Goal: Transaction & Acquisition: Purchase product/service

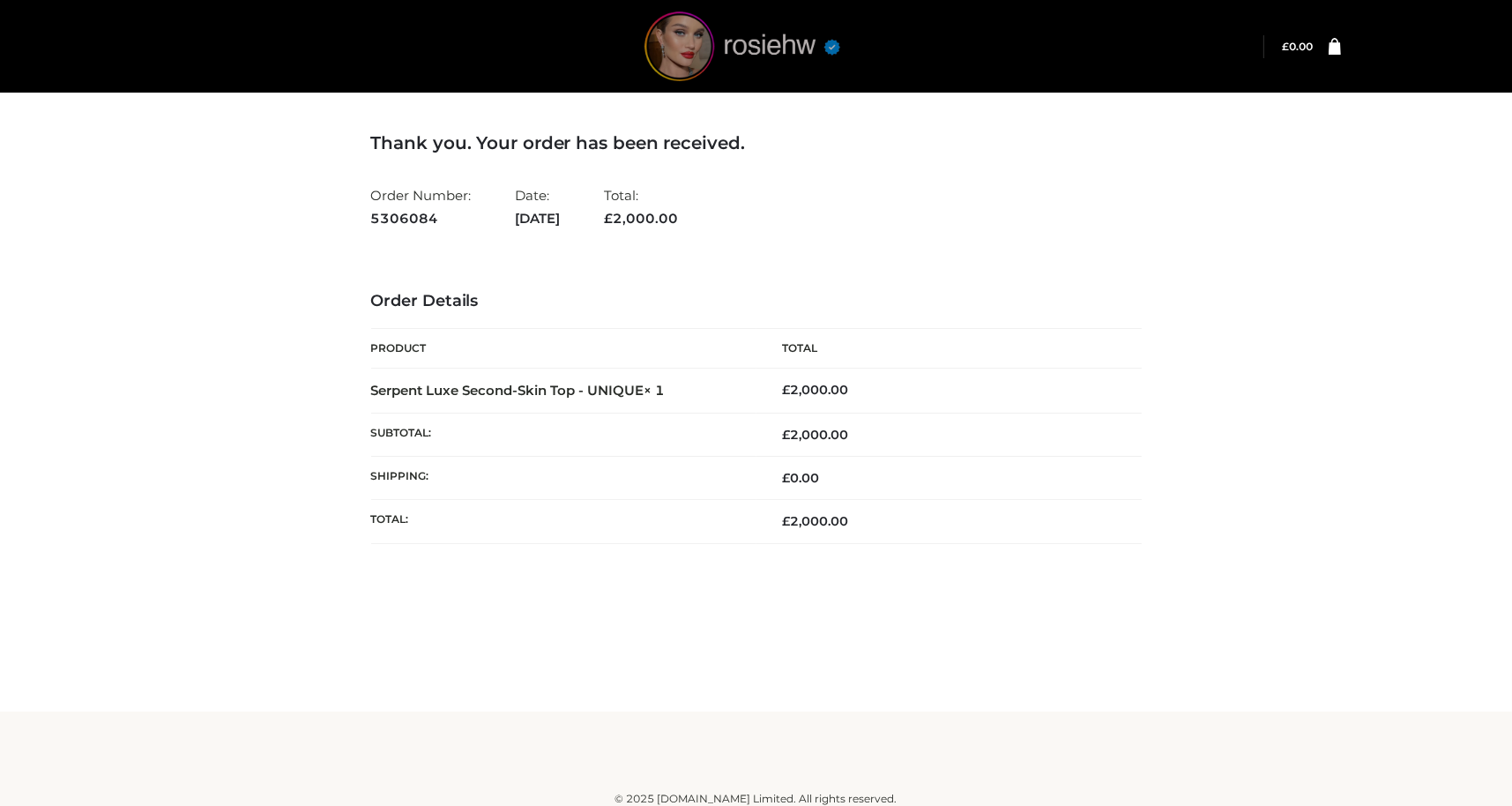
click at [796, 64] on img at bounding box center [743, 45] width 265 height 69
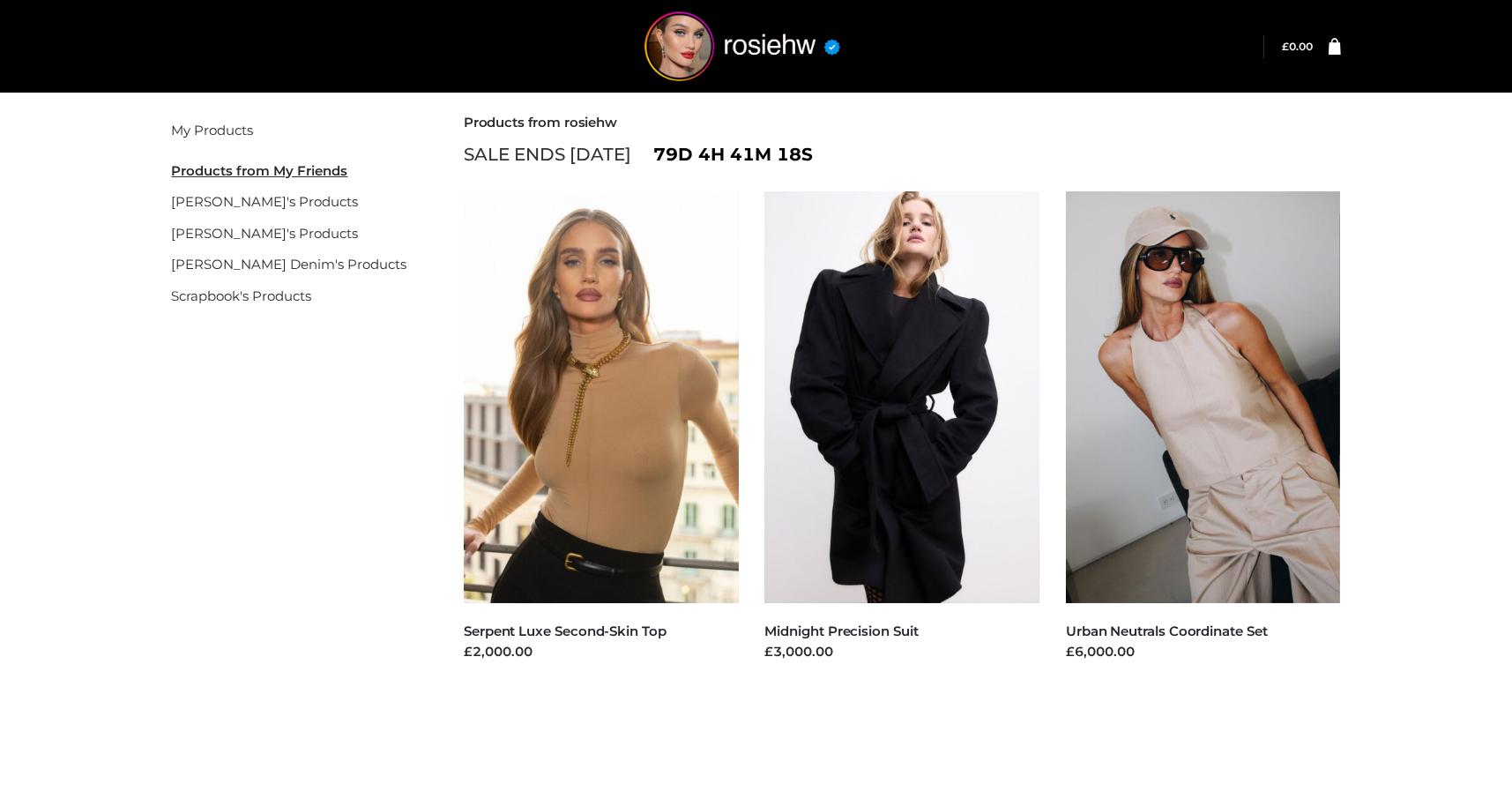
click at [449, 147] on div "Filter My Products Products from My Friends gemmachan's Products gisele's Produ…" at bounding box center [756, 434] width 1213 height 691
click at [409, 287] on li "Scrapbook's Products" at bounding box center [296, 296] width 248 height 31
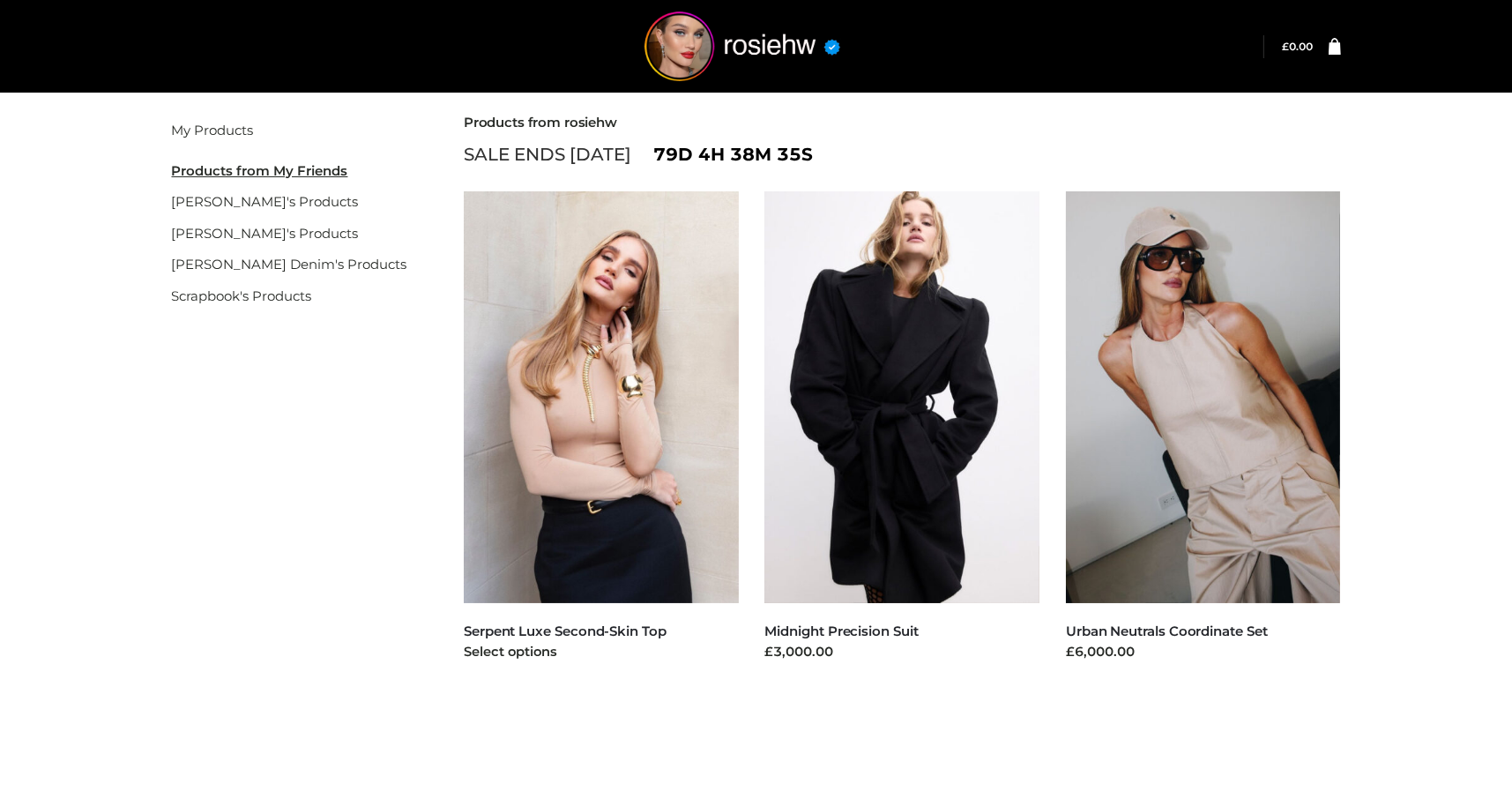
click at [641, 521] on img at bounding box center [601, 397] width 275 height 412
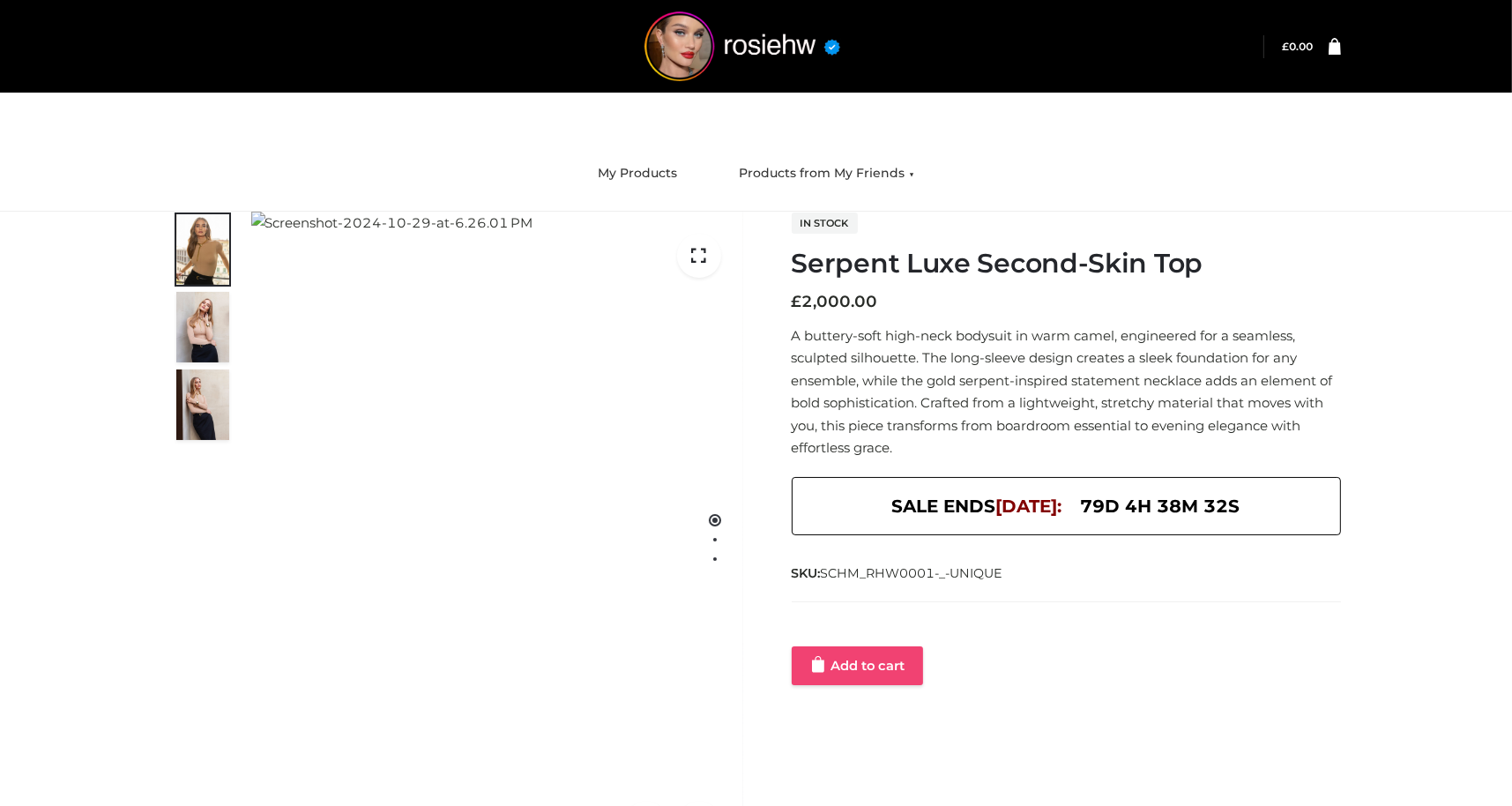
click at [876, 656] on link "Add to cart" at bounding box center [857, 666] width 131 height 39
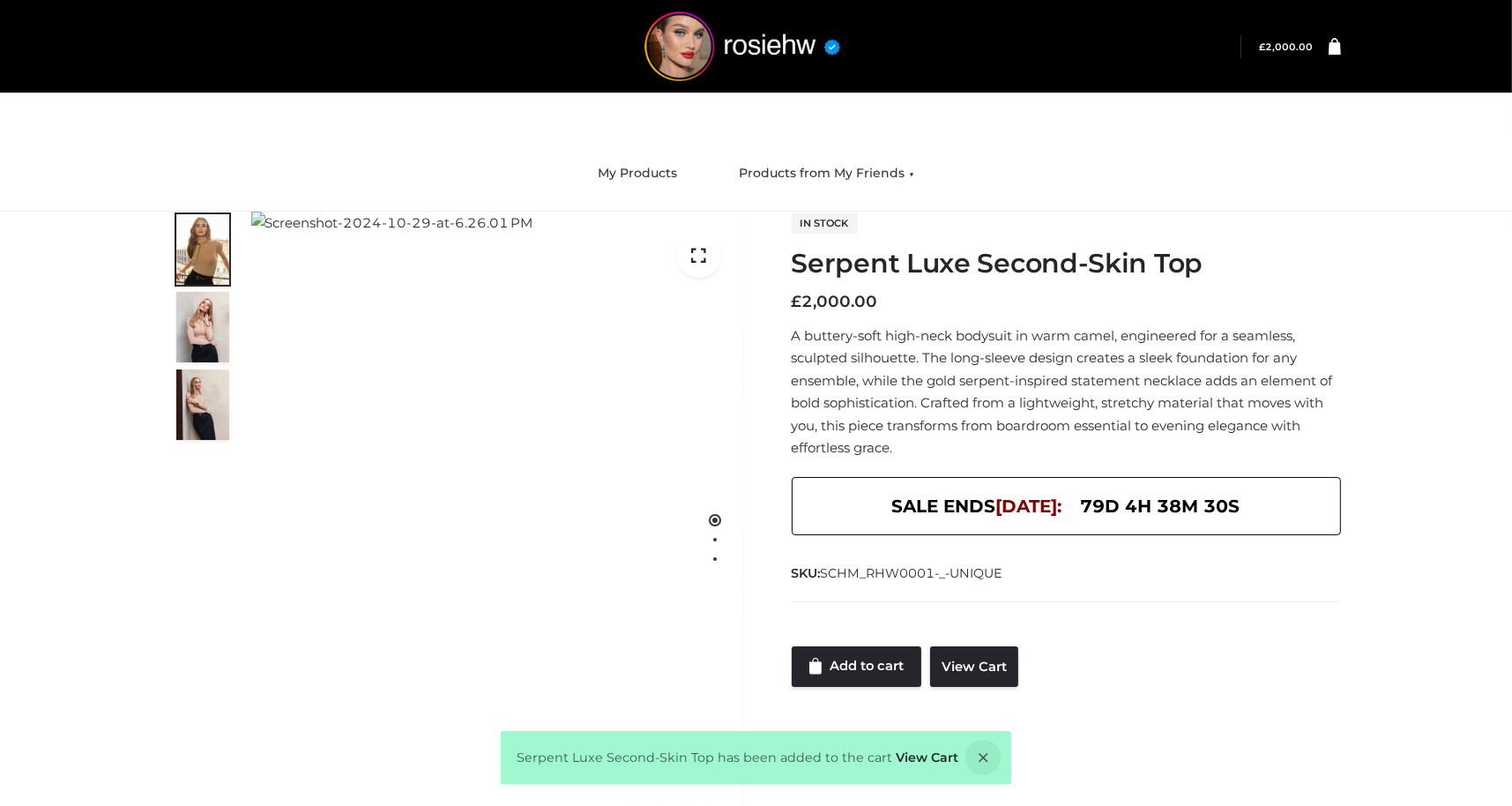
click at [1318, 38] on link at bounding box center [1328, 46] width 28 height 18
click at [1326, 48] on link at bounding box center [1328, 46] width 28 height 18
click at [1343, 43] on div "Login" at bounding box center [756, 46] width 1213 height 93
click at [1318, 51] on link at bounding box center [1328, 46] width 28 height 18
click at [1330, 47] on icon at bounding box center [1334, 45] width 12 height 17
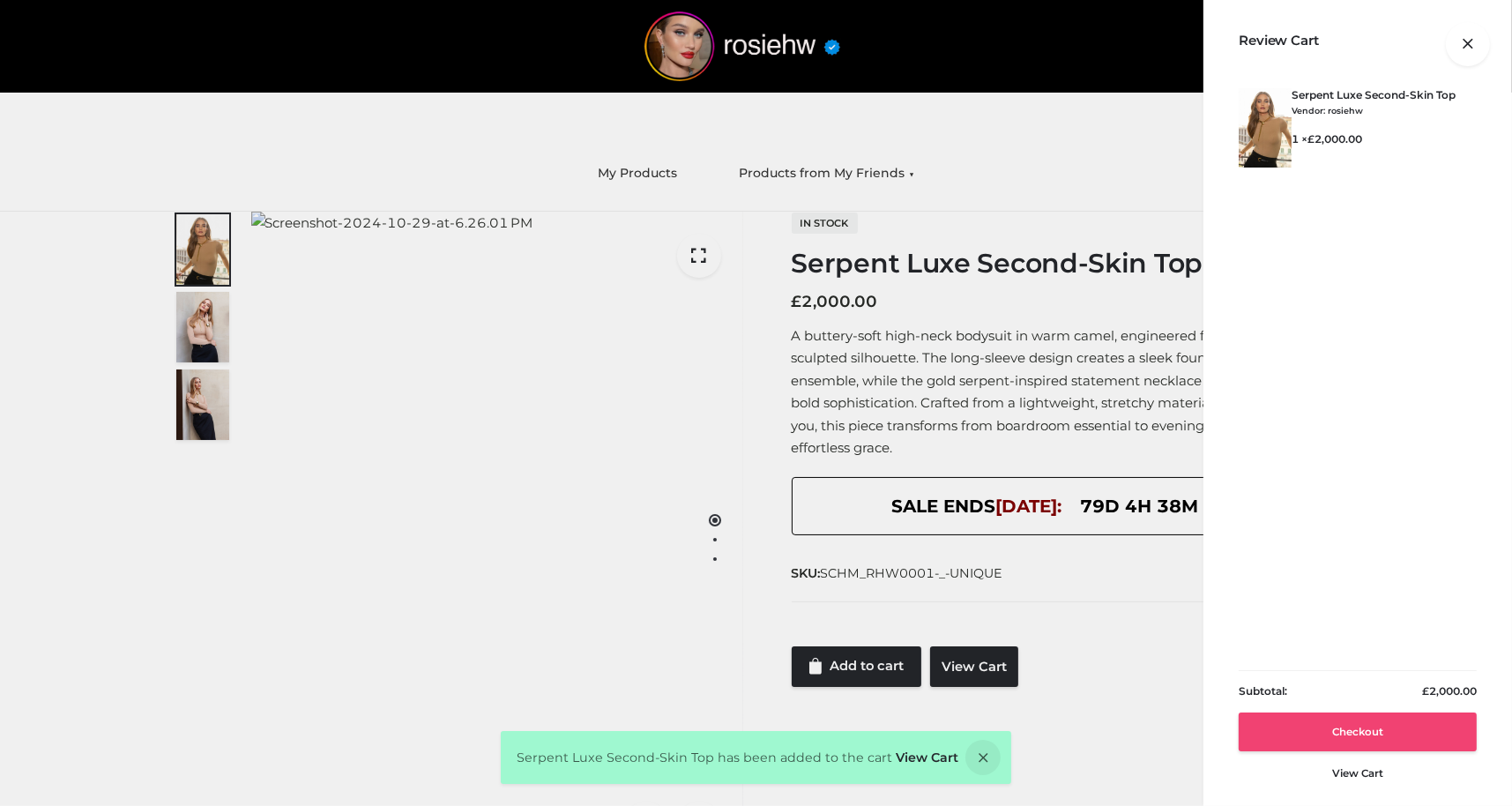
click at [1333, 720] on link "Checkout" at bounding box center [1357, 732] width 238 height 39
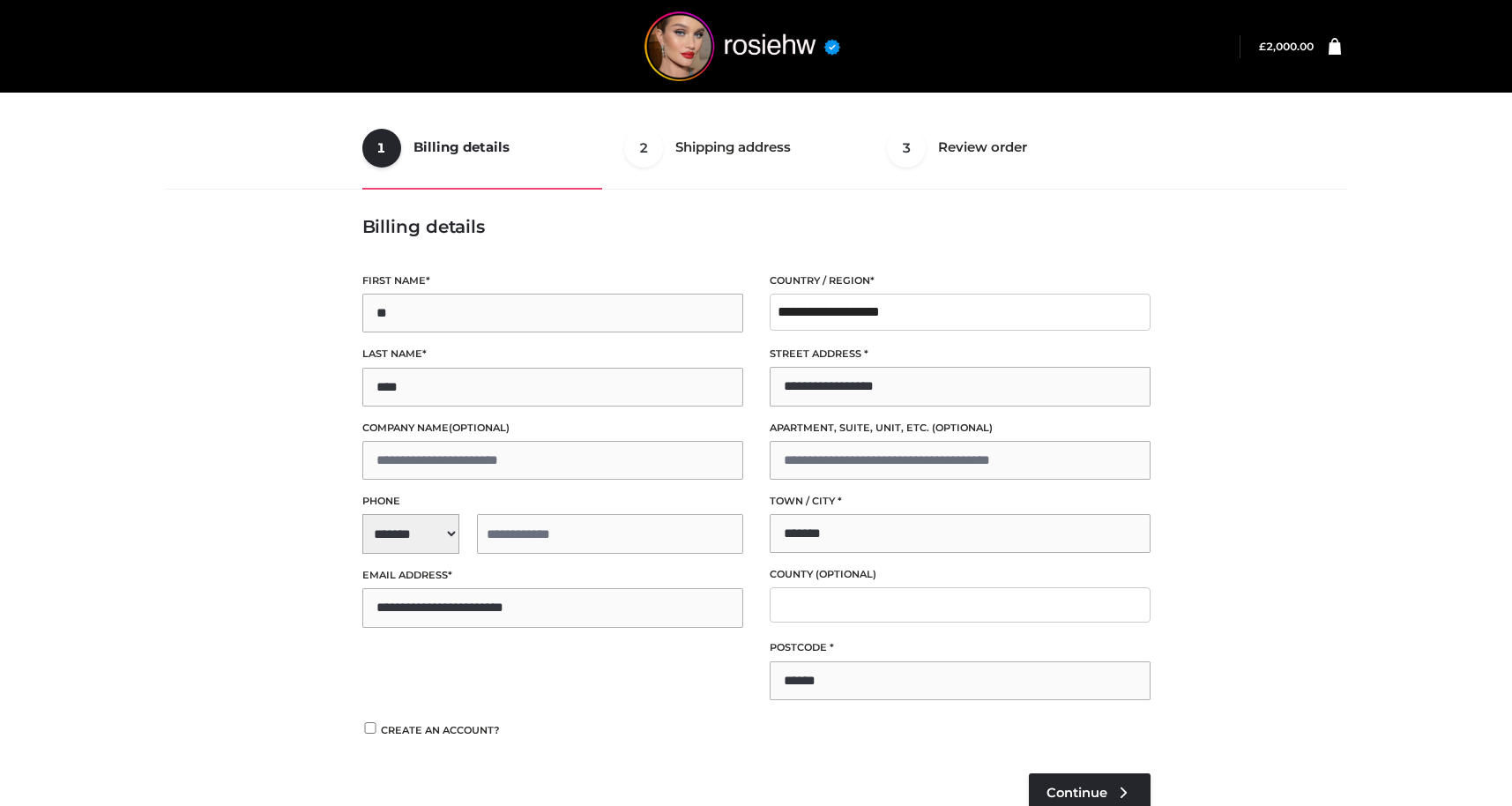
scroll to position [172, 0]
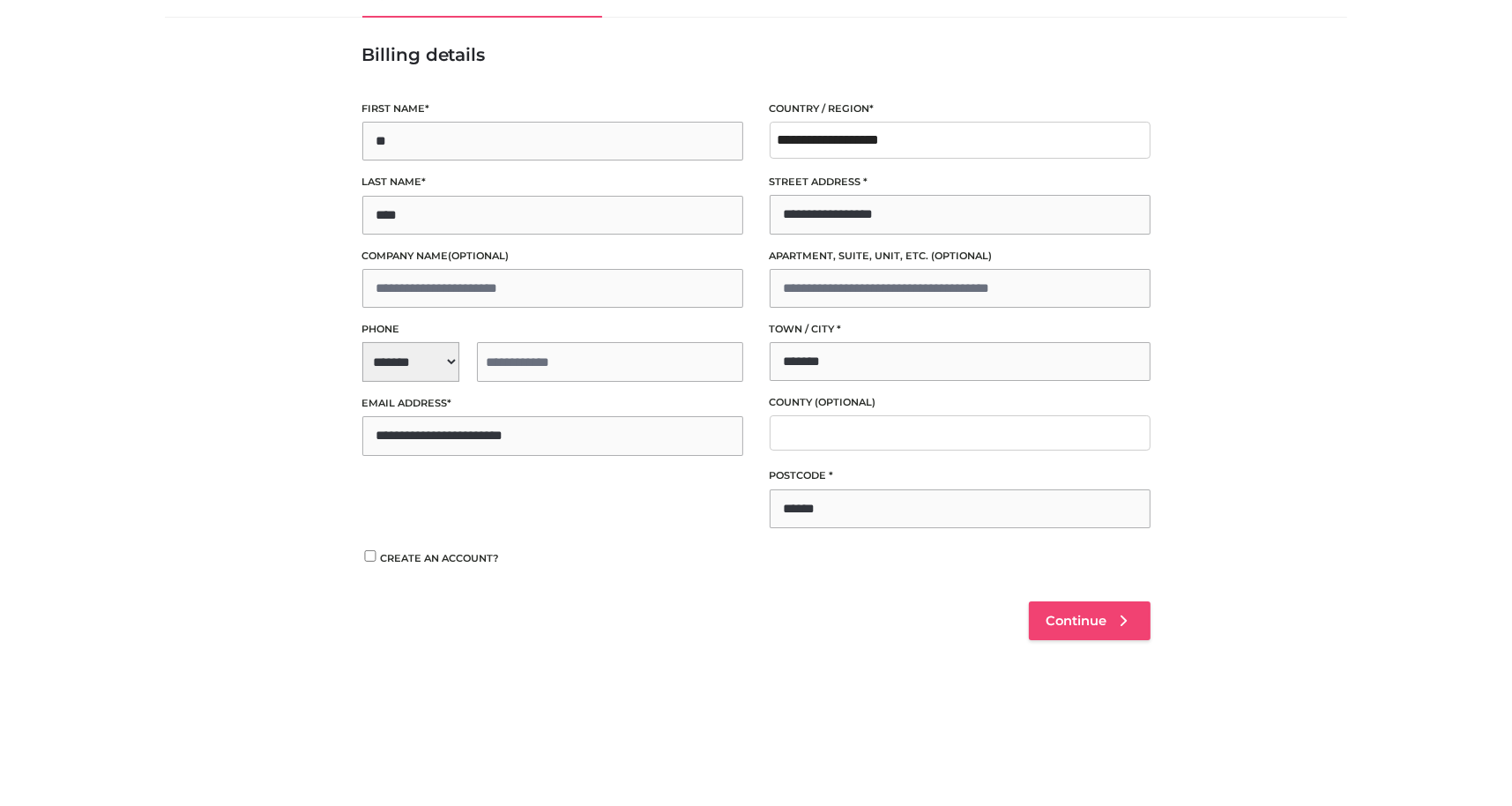
click at [1089, 614] on span "Continue" at bounding box center [1077, 621] width 61 height 16
click at [399, 357] on span "**********" at bounding box center [552, 361] width 381 height 40
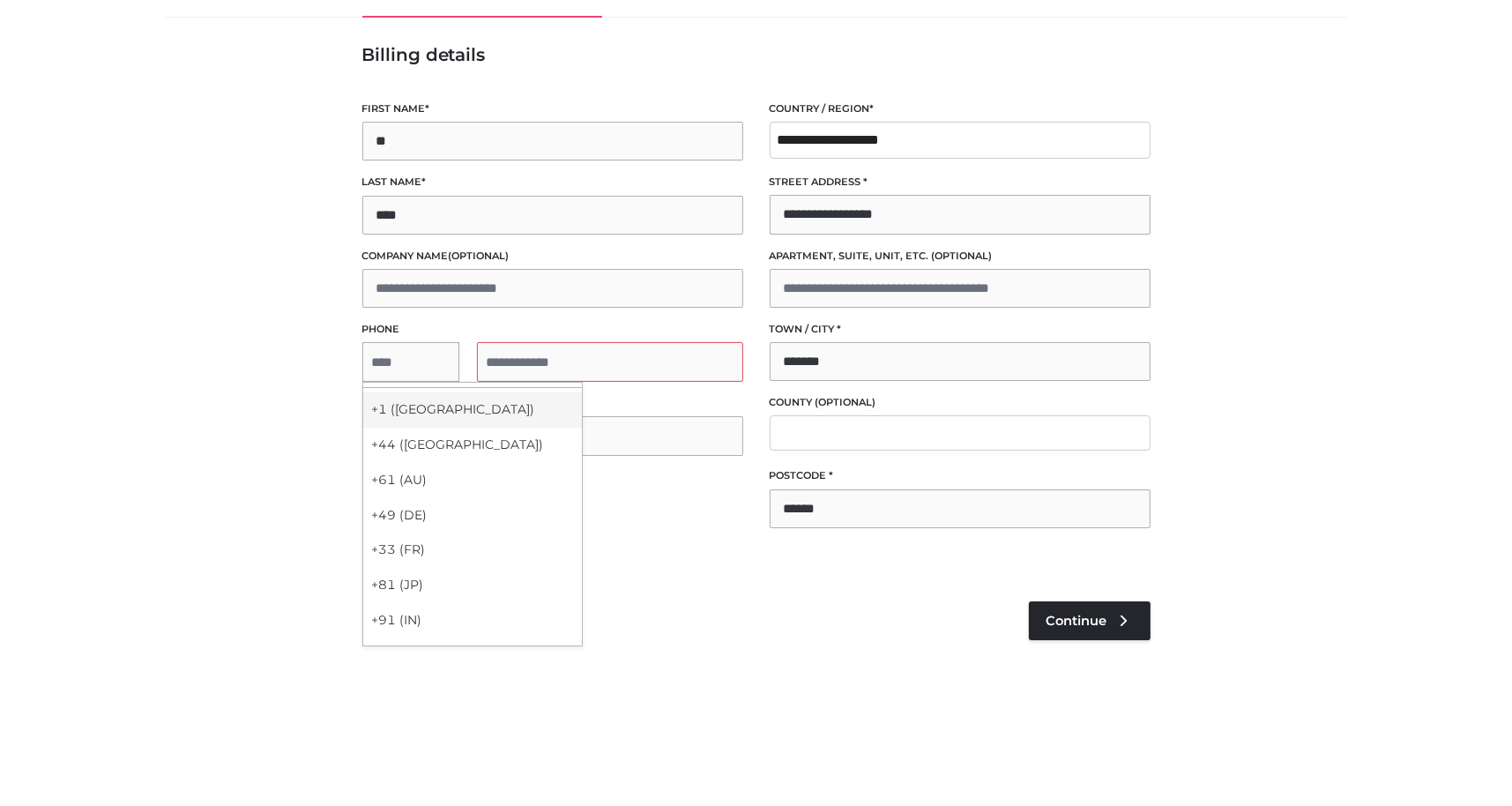
click at [414, 411] on div "+1 (US)" at bounding box center [472, 410] width 219 height 35
select select "**"
click at [524, 385] on div "**********" at bounding box center [553, 280] width 407 height 377
click at [524, 359] on input "tel" at bounding box center [610, 361] width 267 height 40
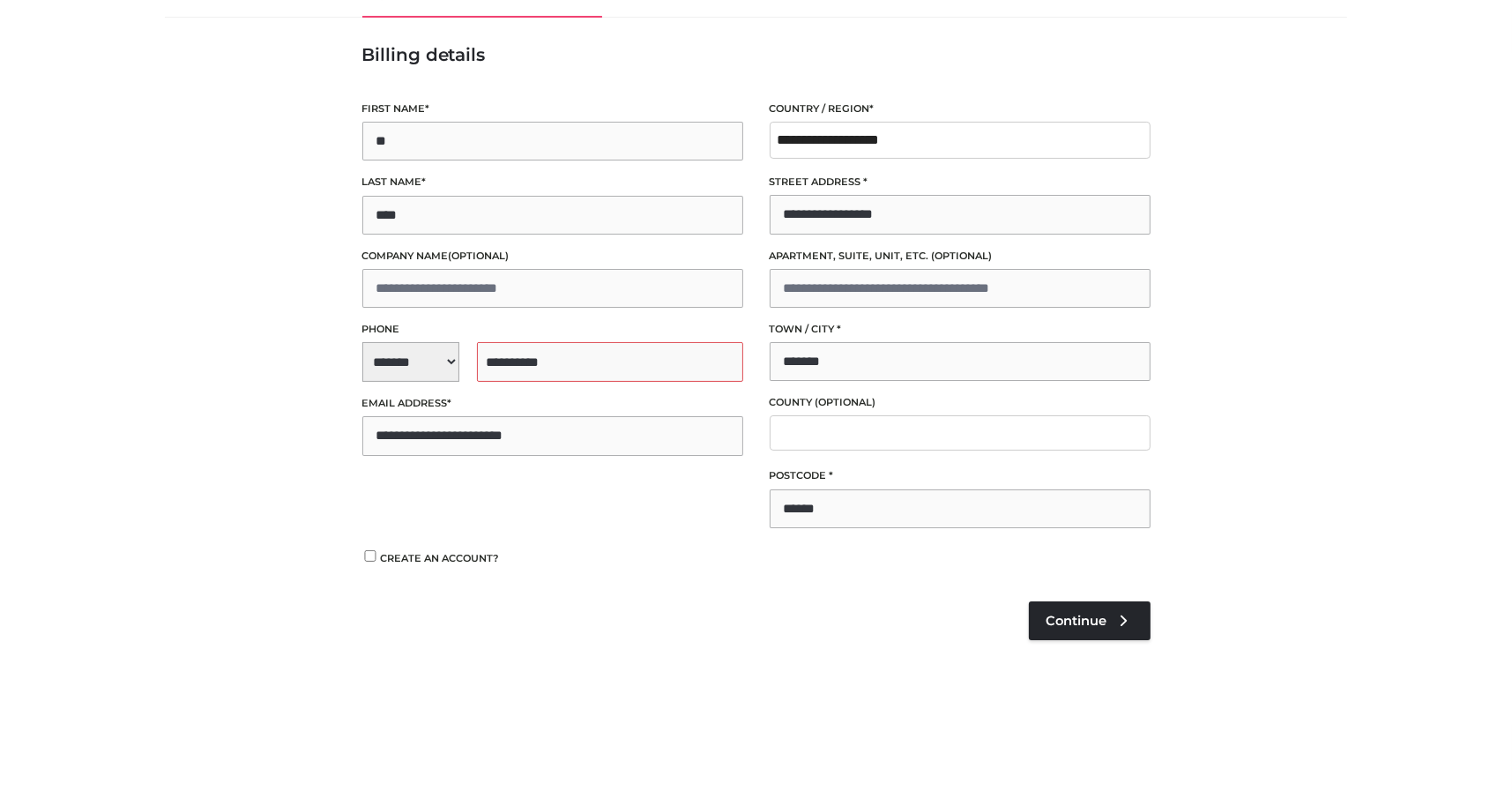
type input "**********"
click at [1130, 633] on link "Continue" at bounding box center [1089, 621] width 121 height 39
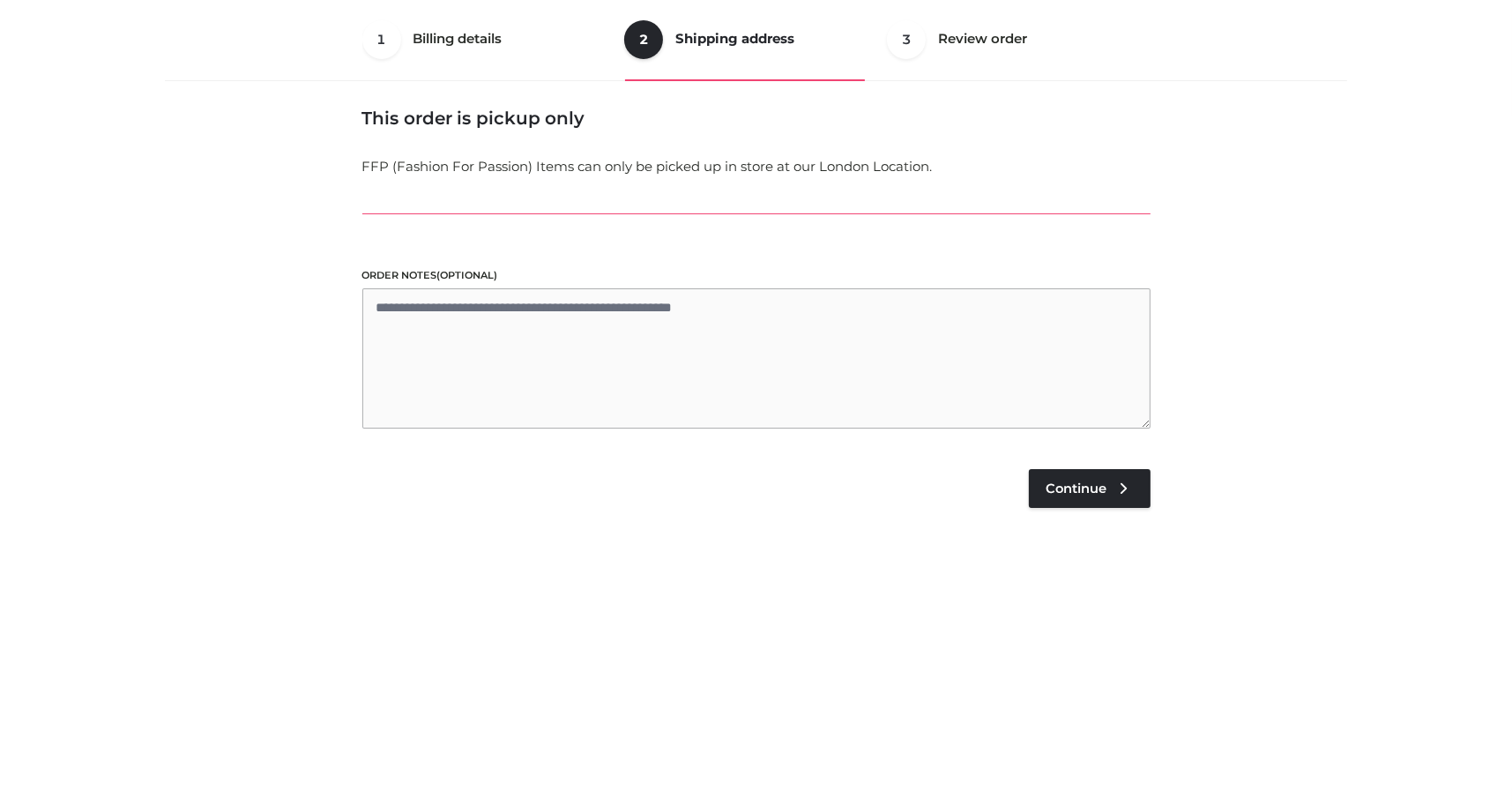
scroll to position [106, 0]
click at [1112, 481] on link "Continue" at bounding box center [1089, 491] width 121 height 39
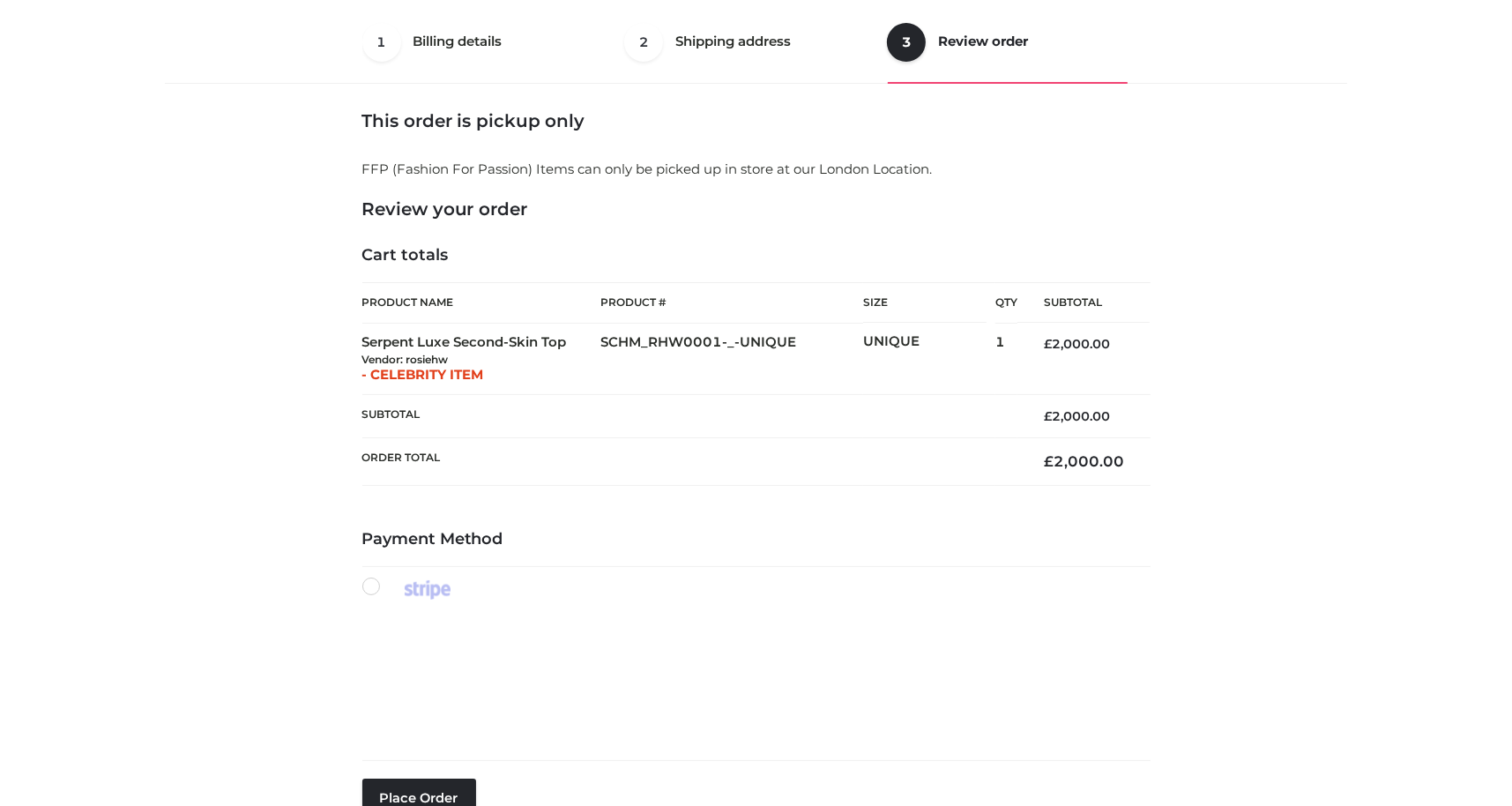
scroll to position [296, 0]
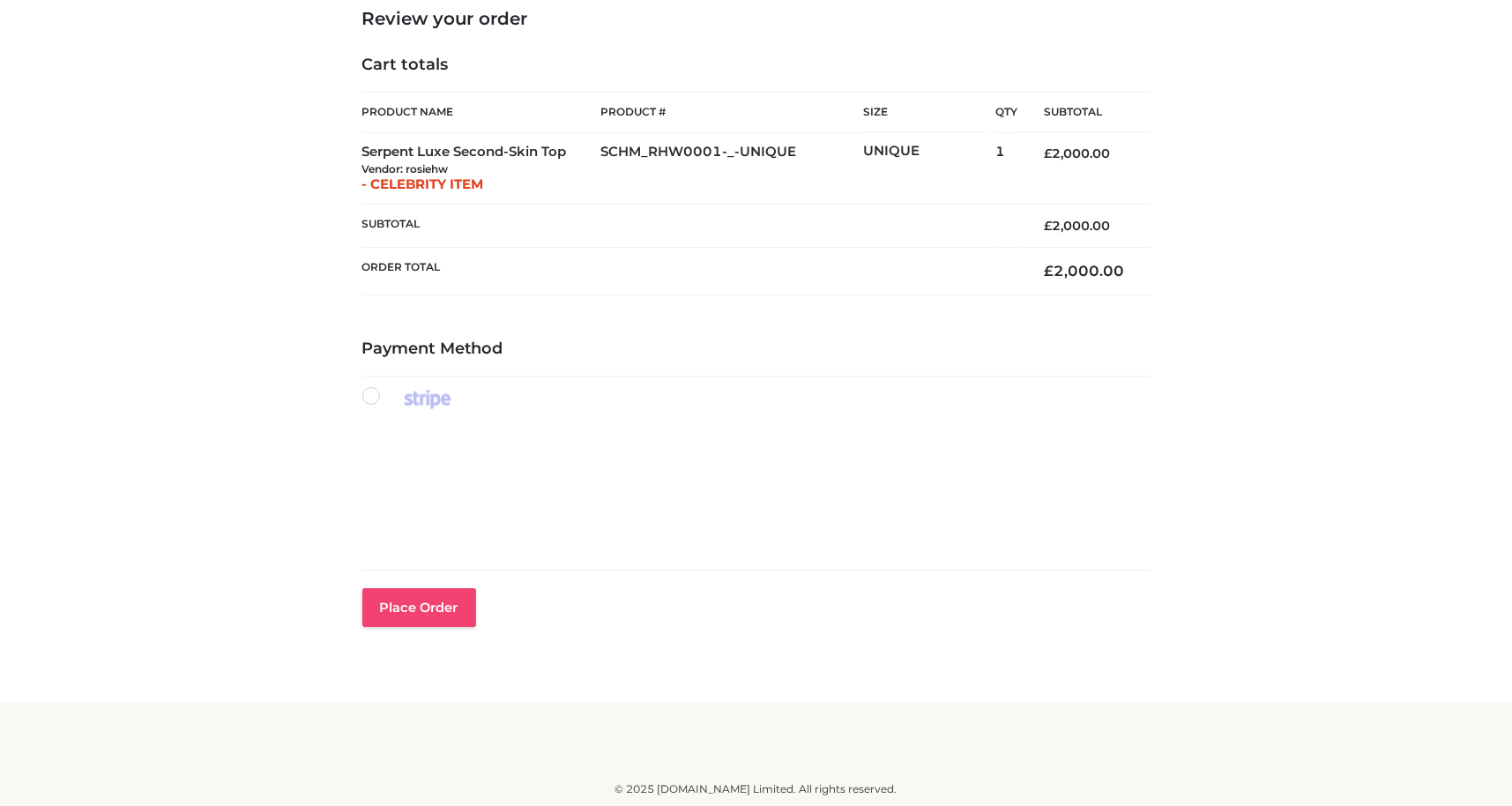
type button "Place order"
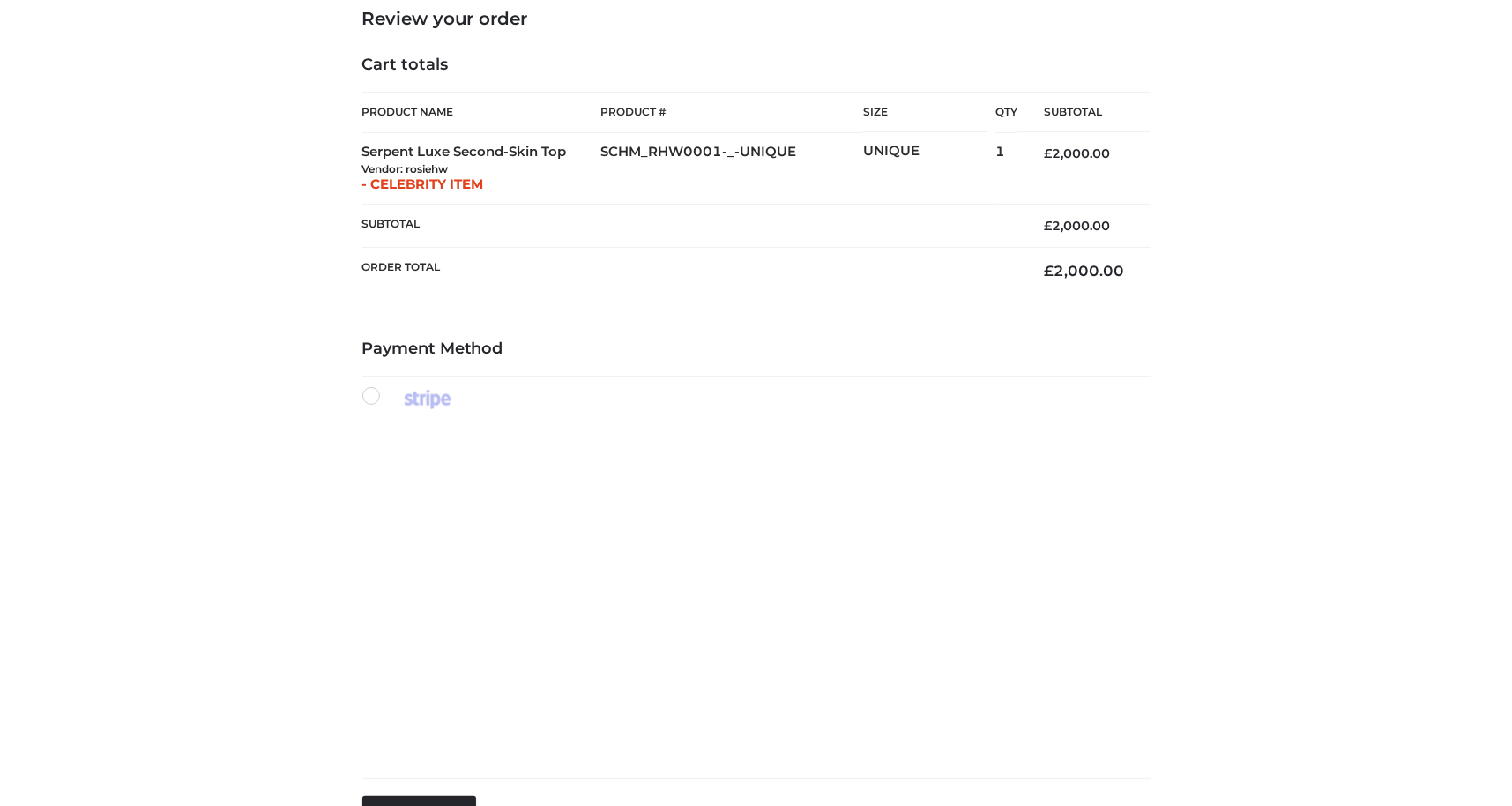
scroll to position [504, 0]
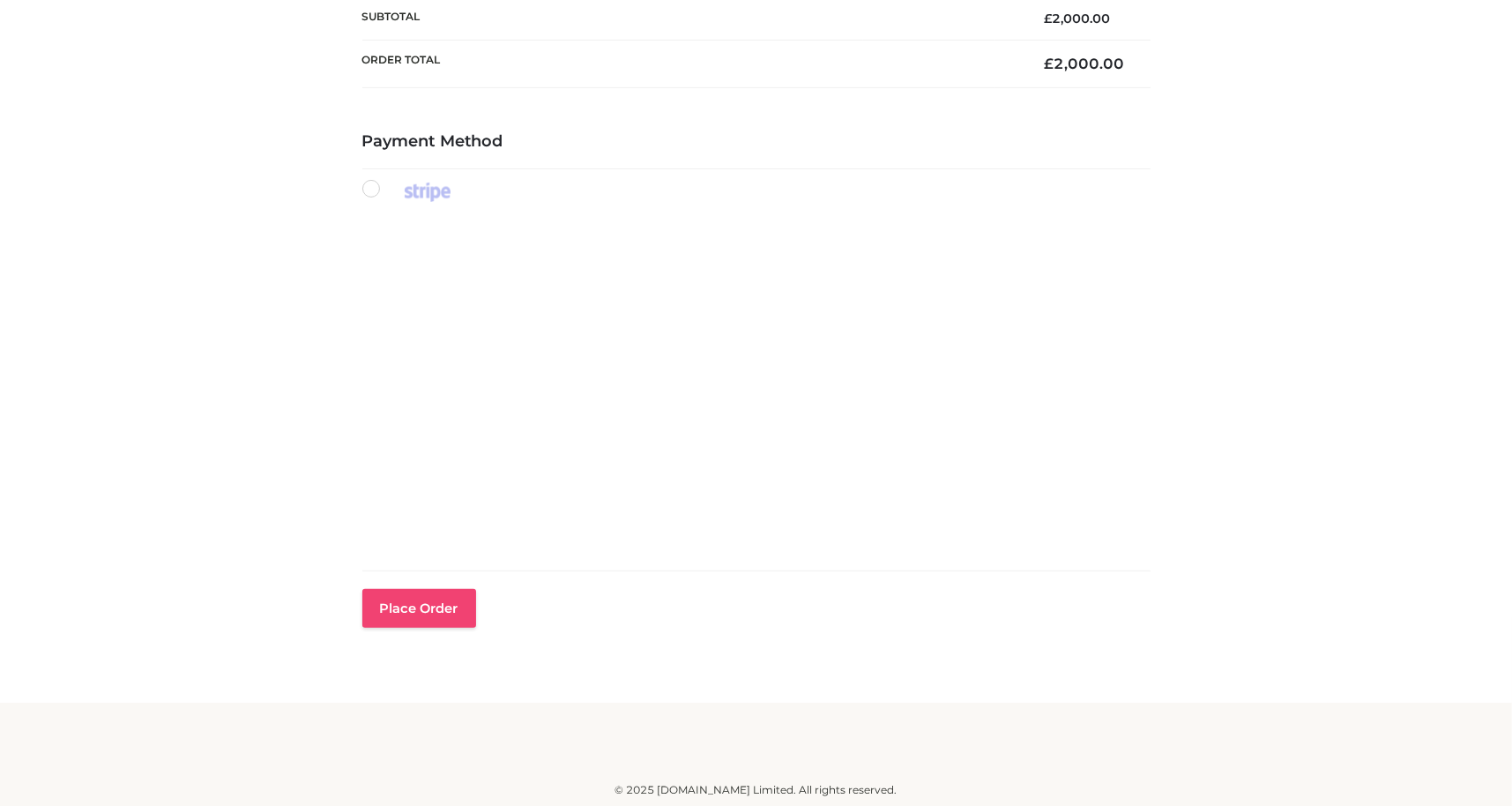
click at [454, 604] on button "Place order" at bounding box center [419, 609] width 114 height 39
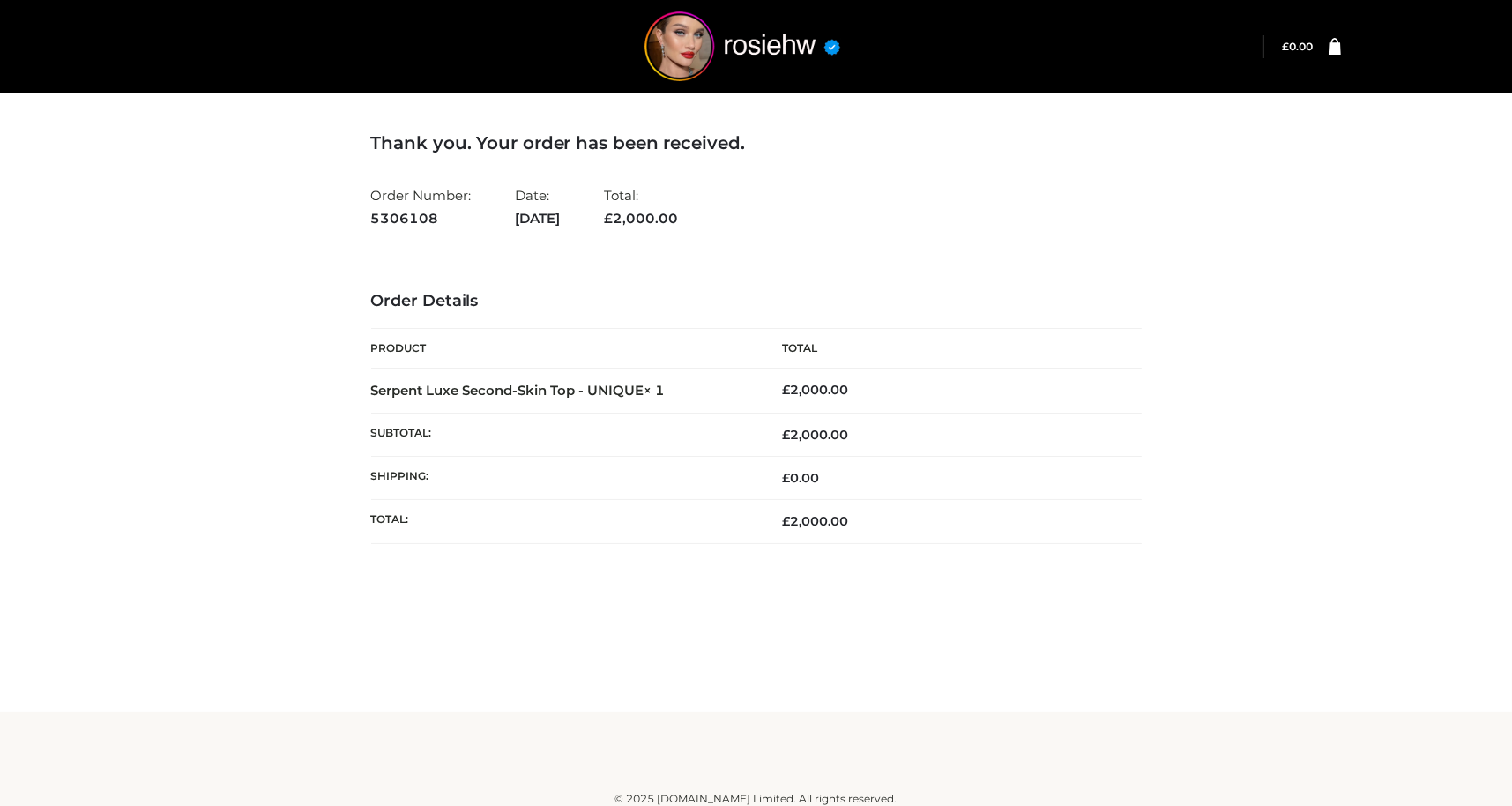
click at [1301, 243] on div "Thank you. Your order has been received. Order Number: 5306108 Date: September …" at bounding box center [756, 356] width 1195 height 535
click at [711, 54] on img at bounding box center [743, 45] width 265 height 69
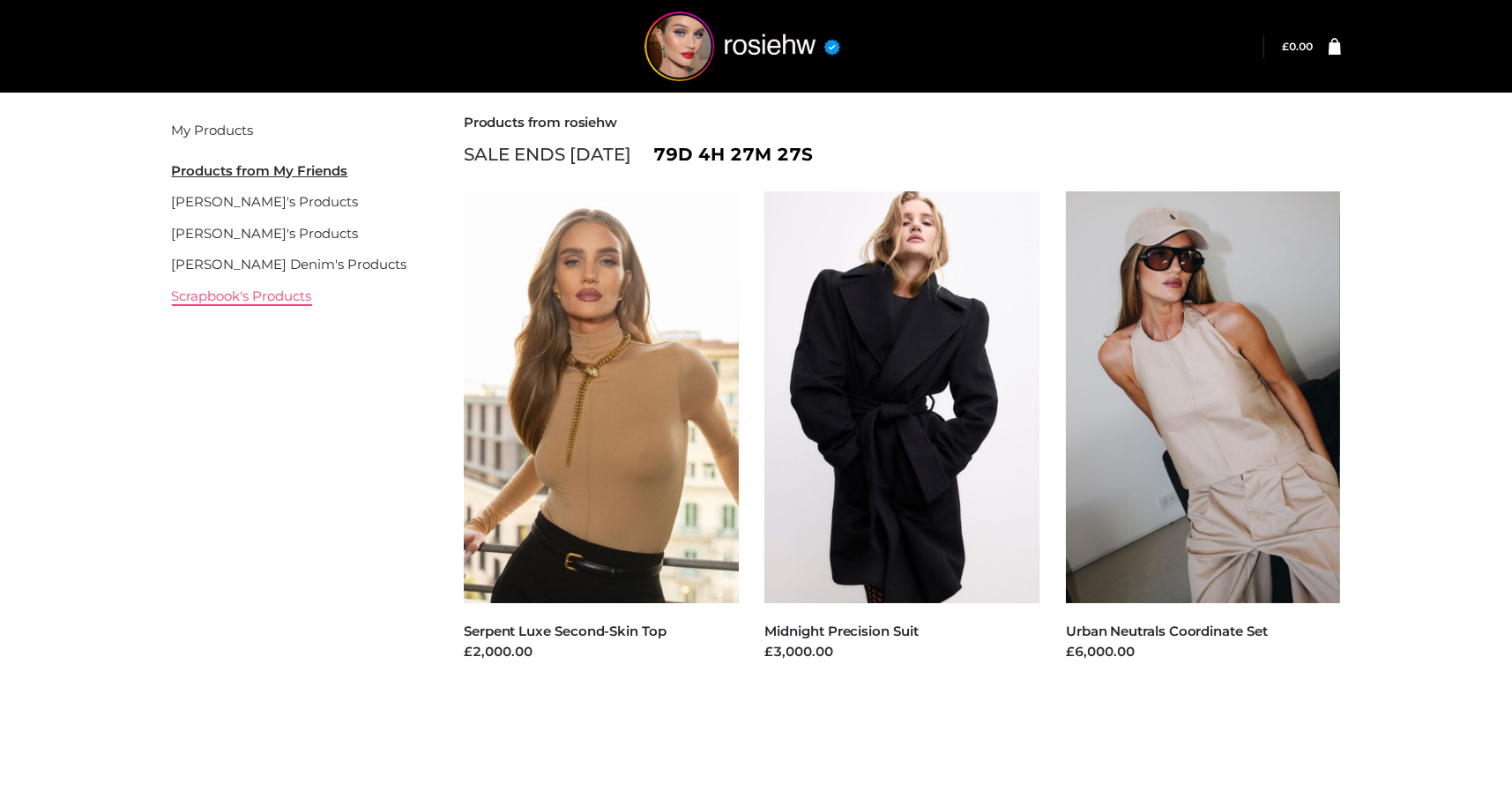
click at [277, 287] on link "Scrapbook's Products" at bounding box center [242, 296] width 140 height 17
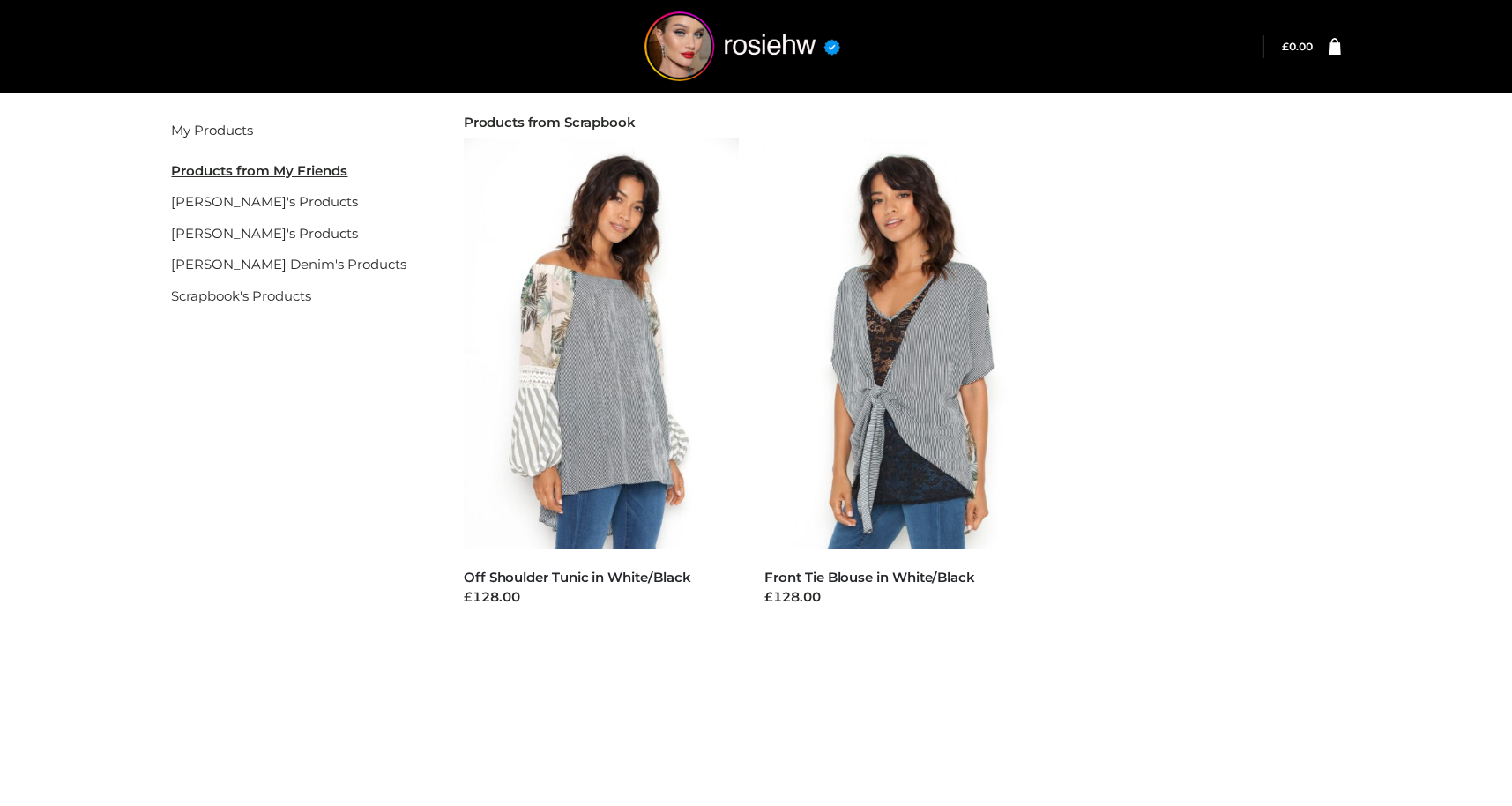
click at [293, 287] on link "Scrapbook's Products" at bounding box center [242, 296] width 140 height 17
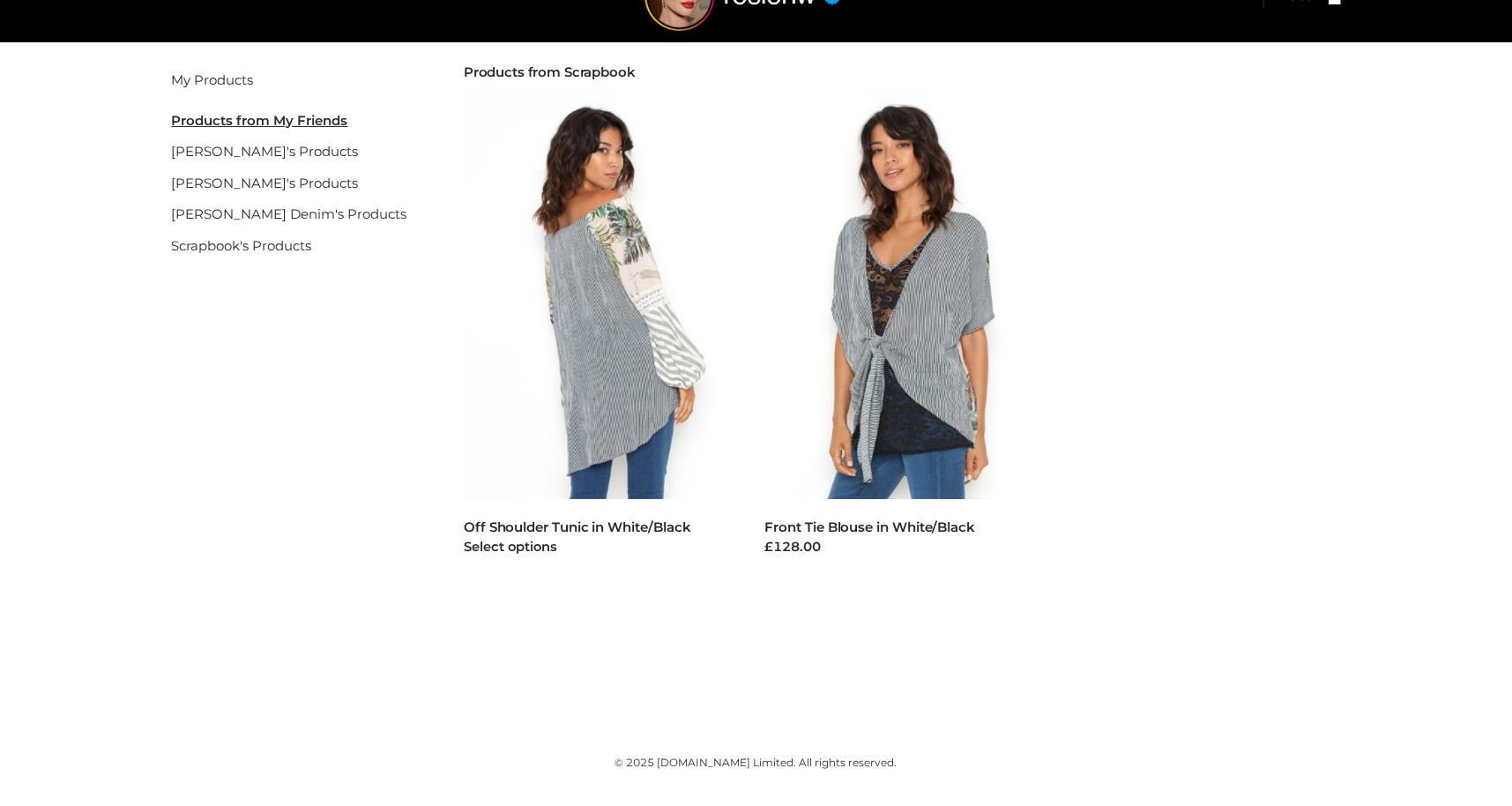
click at [644, 331] on img at bounding box center [601, 293] width 275 height 412
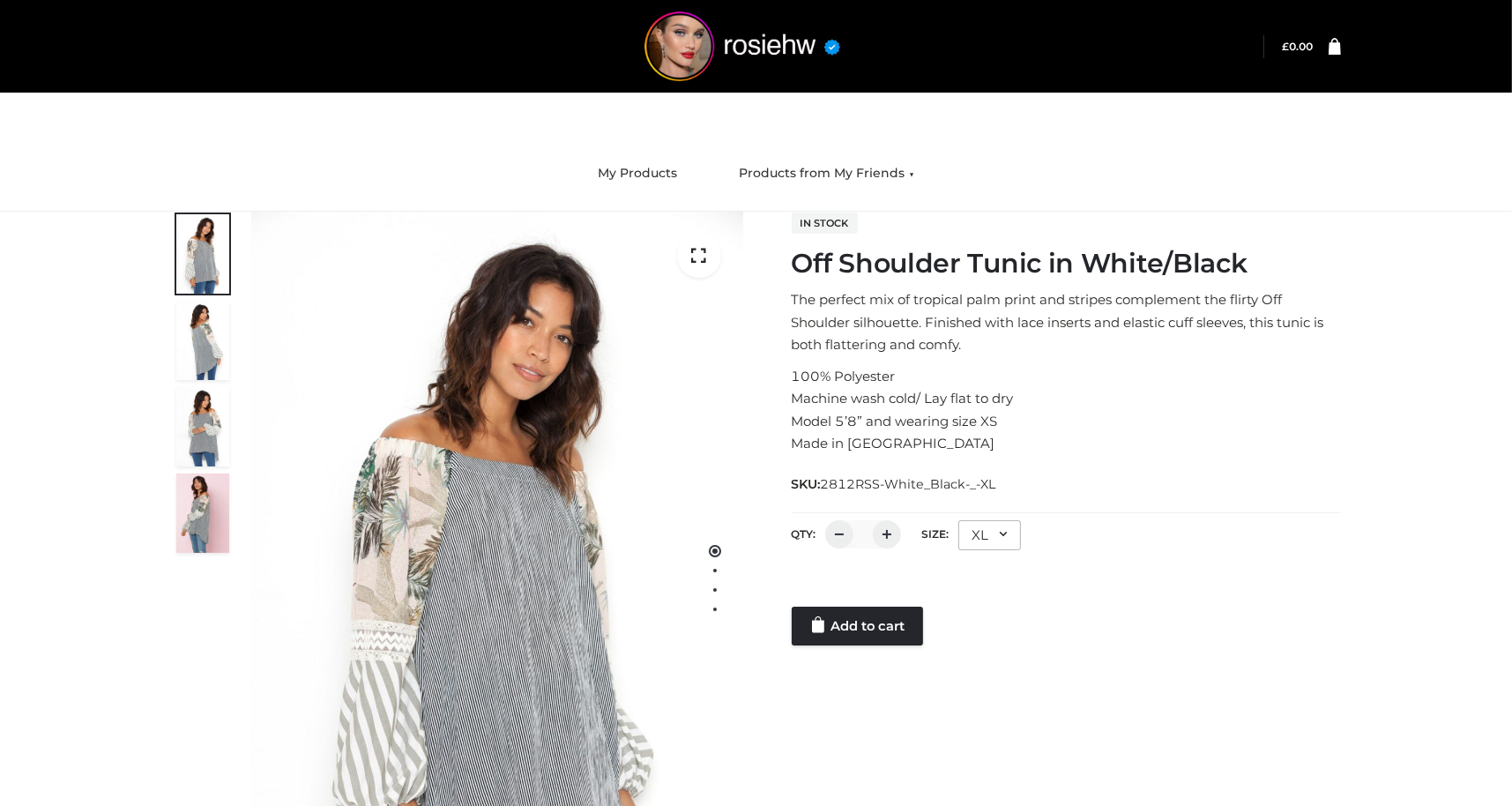
click at [1093, 497] on div "In stock Off Shoulder Tunic in White/Black The perfect mix of tropical palm pri…" at bounding box center [1066, 428] width 549 height 434
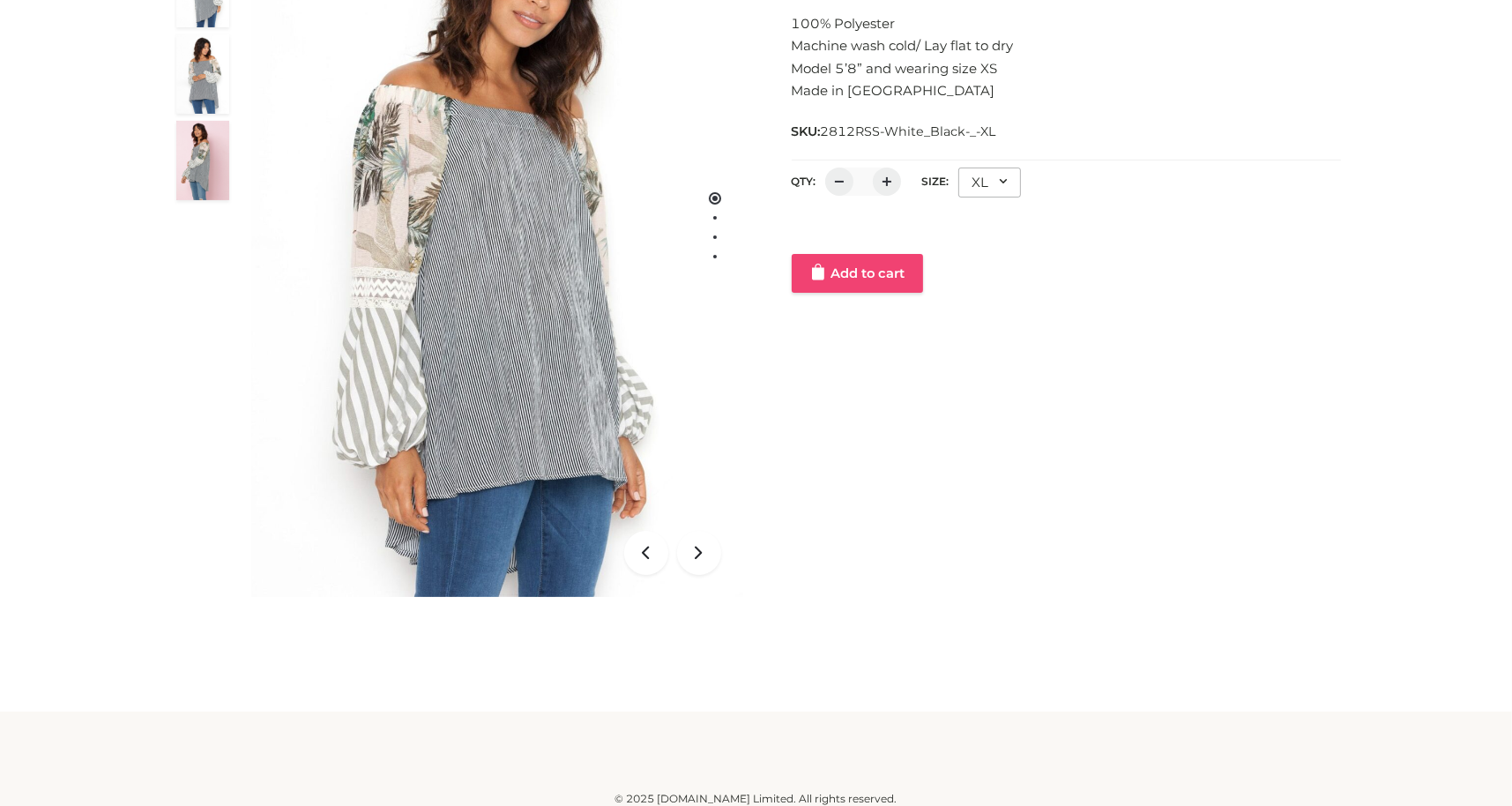
click at [877, 280] on link "Add to cart" at bounding box center [857, 273] width 131 height 39
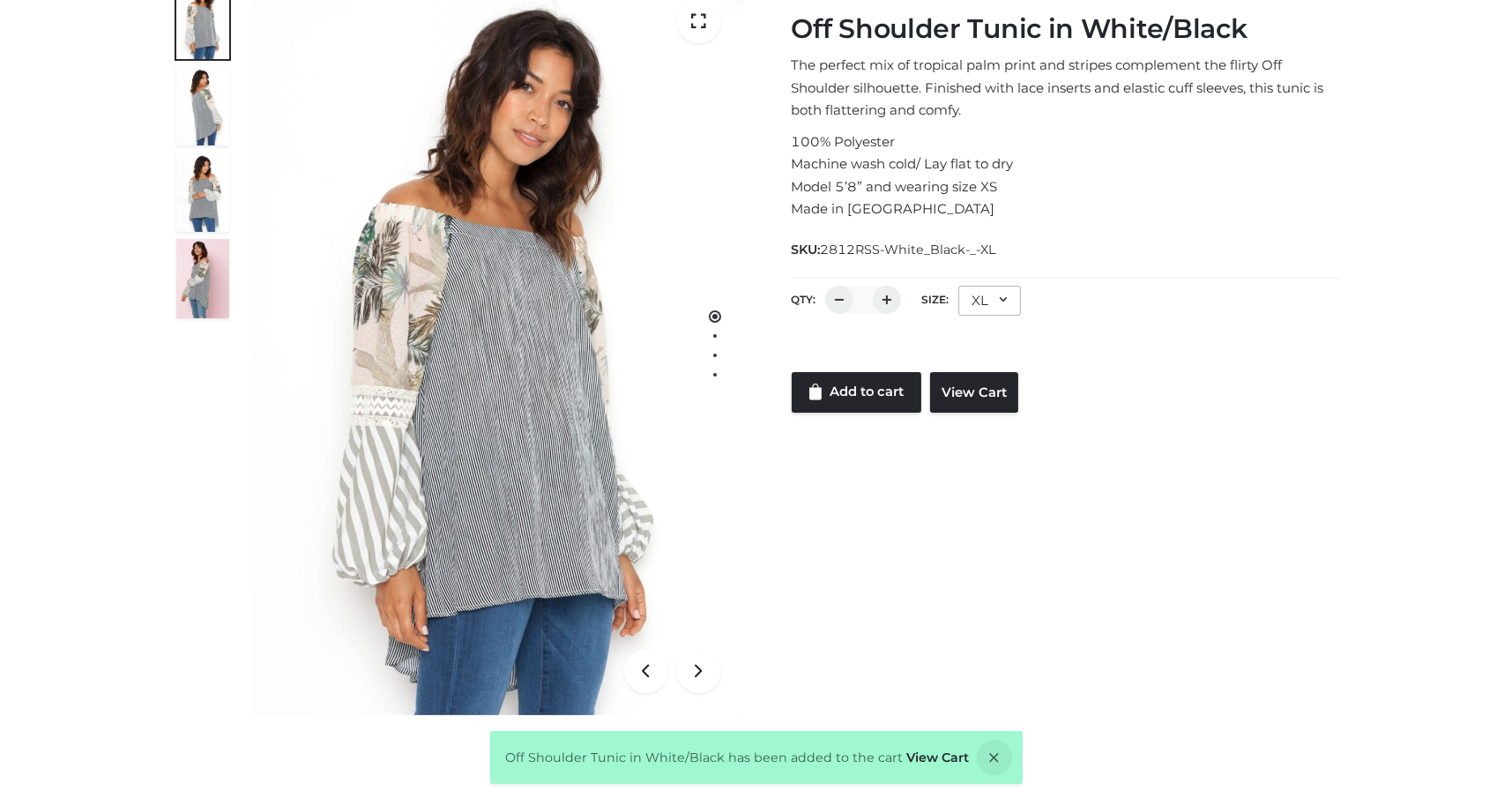
scroll to position [0, 0]
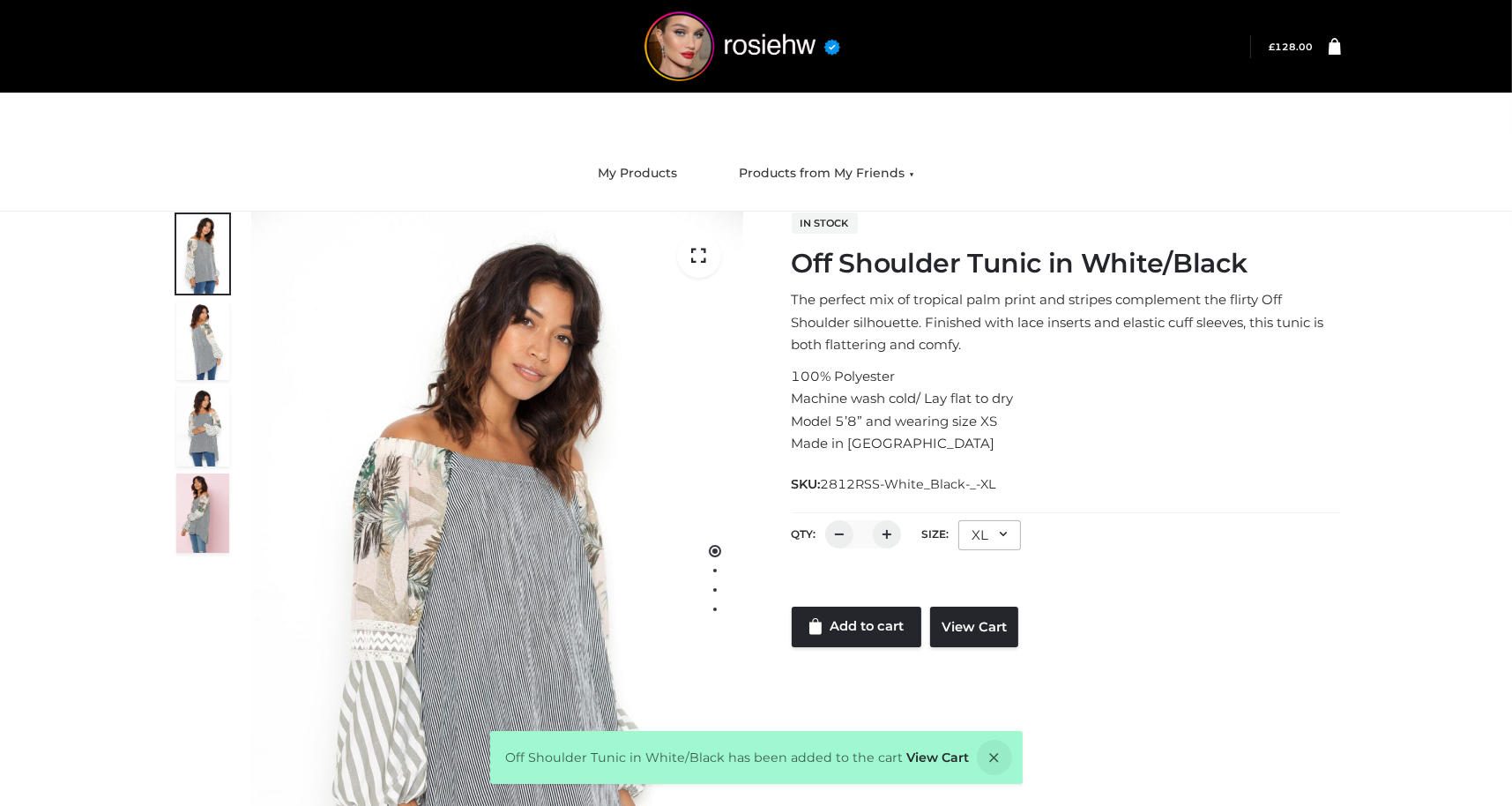
click at [1317, 46] on link at bounding box center [1328, 46] width 28 height 18
click at [1347, 271] on div "In stock Off Shoulder Tunic in White/Black The perfect mix of tropical palm pri…" at bounding box center [1055, 429] width 597 height 435
click at [735, 42] on img at bounding box center [743, 45] width 265 height 69
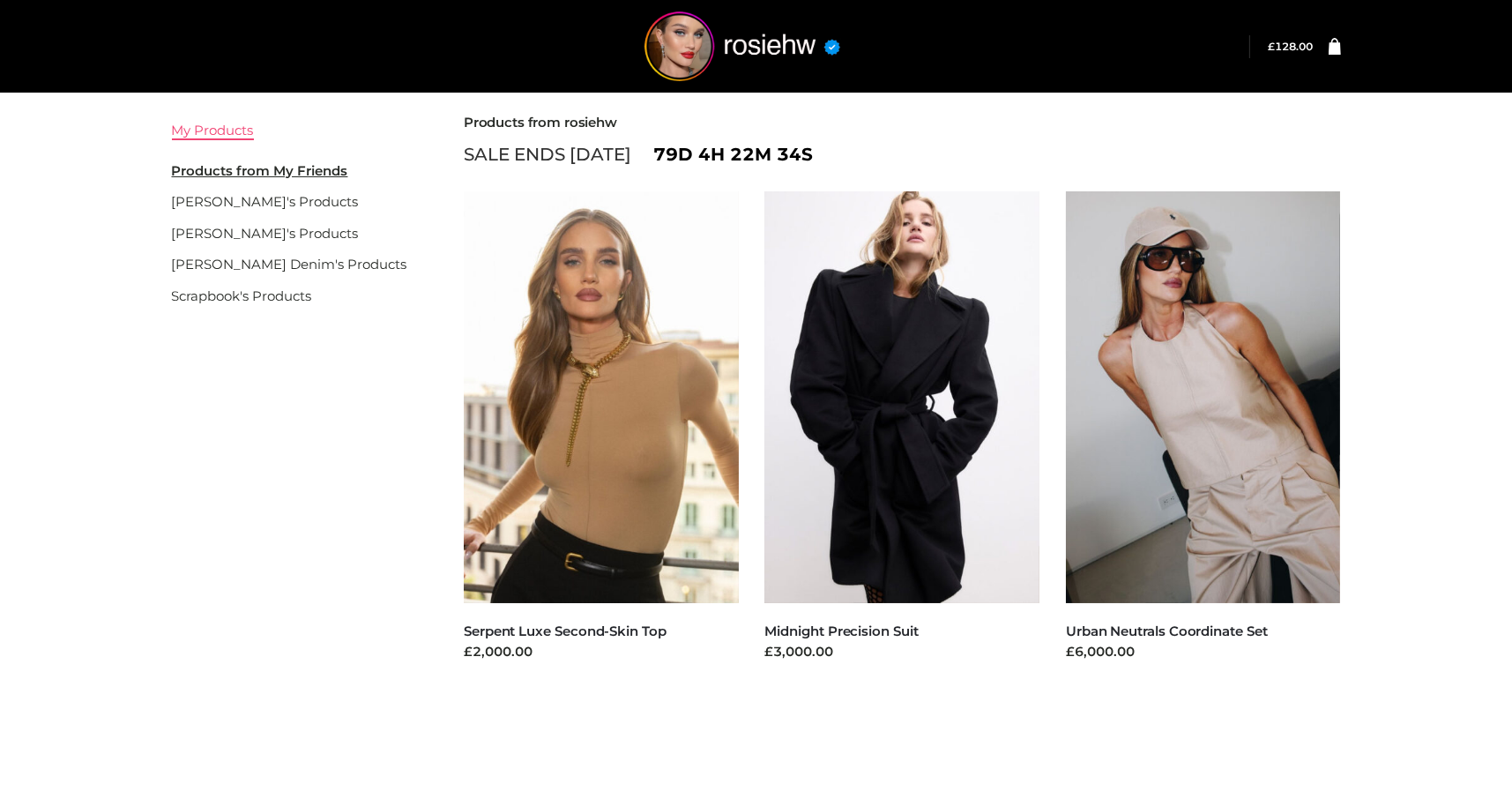
click at [229, 121] on link "My Products" at bounding box center [213, 130] width 82 height 17
click at [1327, 43] on link at bounding box center [1328, 46] width 28 height 18
click at [1407, 442] on div "My Products My Friend's Products gemmachan's Products gisele's Products Parker …" at bounding box center [756, 434] width 1512 height 691
click at [1463, 315] on div "My Products My Friend's Products gemmachan's Products gisele's Products Parker …" at bounding box center [756, 434] width 1512 height 691
click at [1377, 177] on div "My Products My Friend's Products gemmachan's Products gisele's Products Parker …" at bounding box center [756, 434] width 1512 height 691
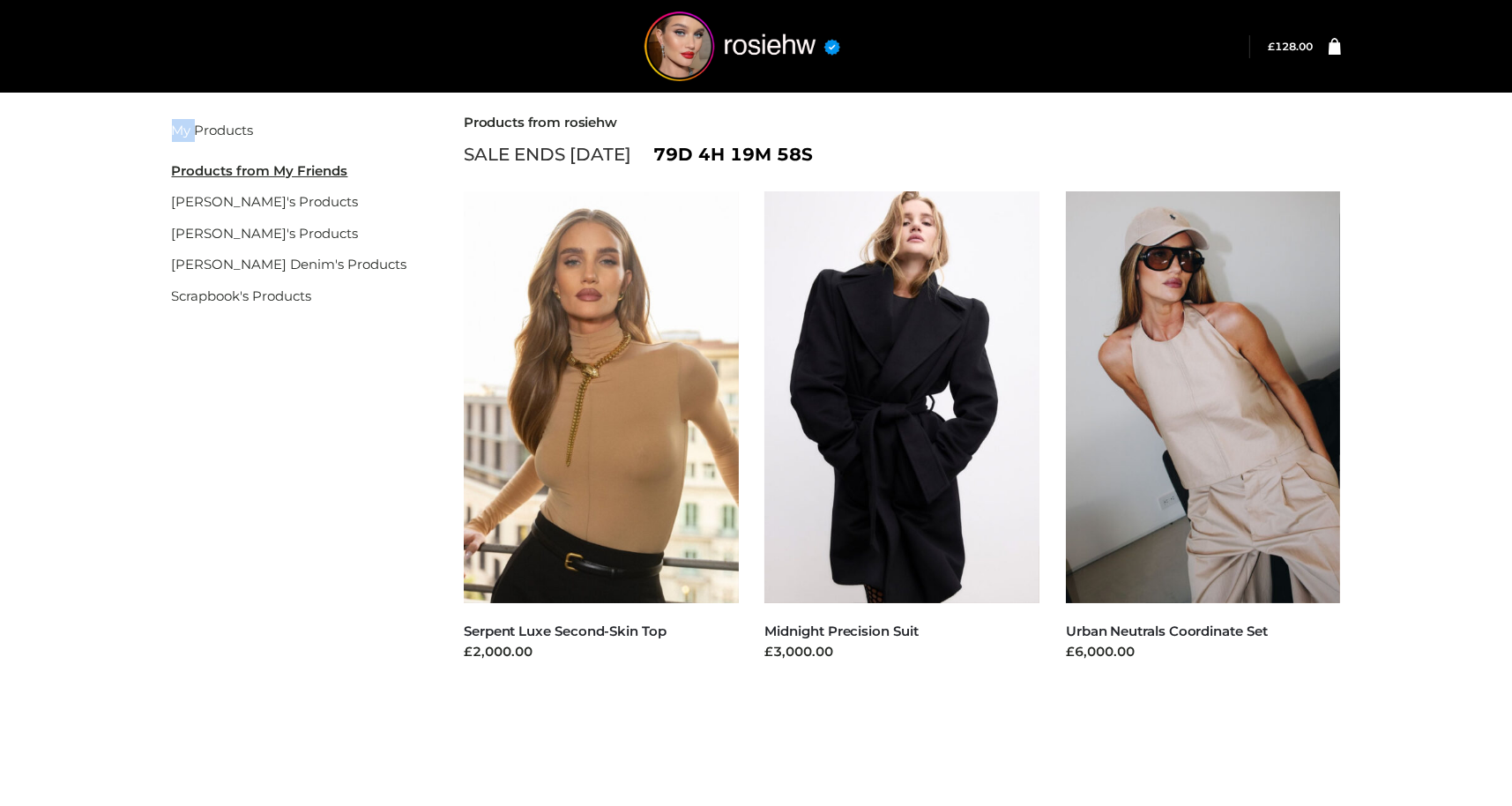
click at [1377, 177] on div "My Products My Friend's Products gemmachan's Products gisele's Products Parker …" at bounding box center [756, 434] width 1512 height 691
drag, startPoint x: 1471, startPoint y: 258, endPoint x: 1451, endPoint y: 259, distance: 20.0
click at [1465, 258] on div "My Products My Friend's Products gemmachan's Products gisele's Products Parker …" at bounding box center [756, 434] width 1512 height 691
click at [1451, 259] on div "My Products My Friend's Products gemmachan's Products gisele's Products Parker …" at bounding box center [756, 434] width 1512 height 691
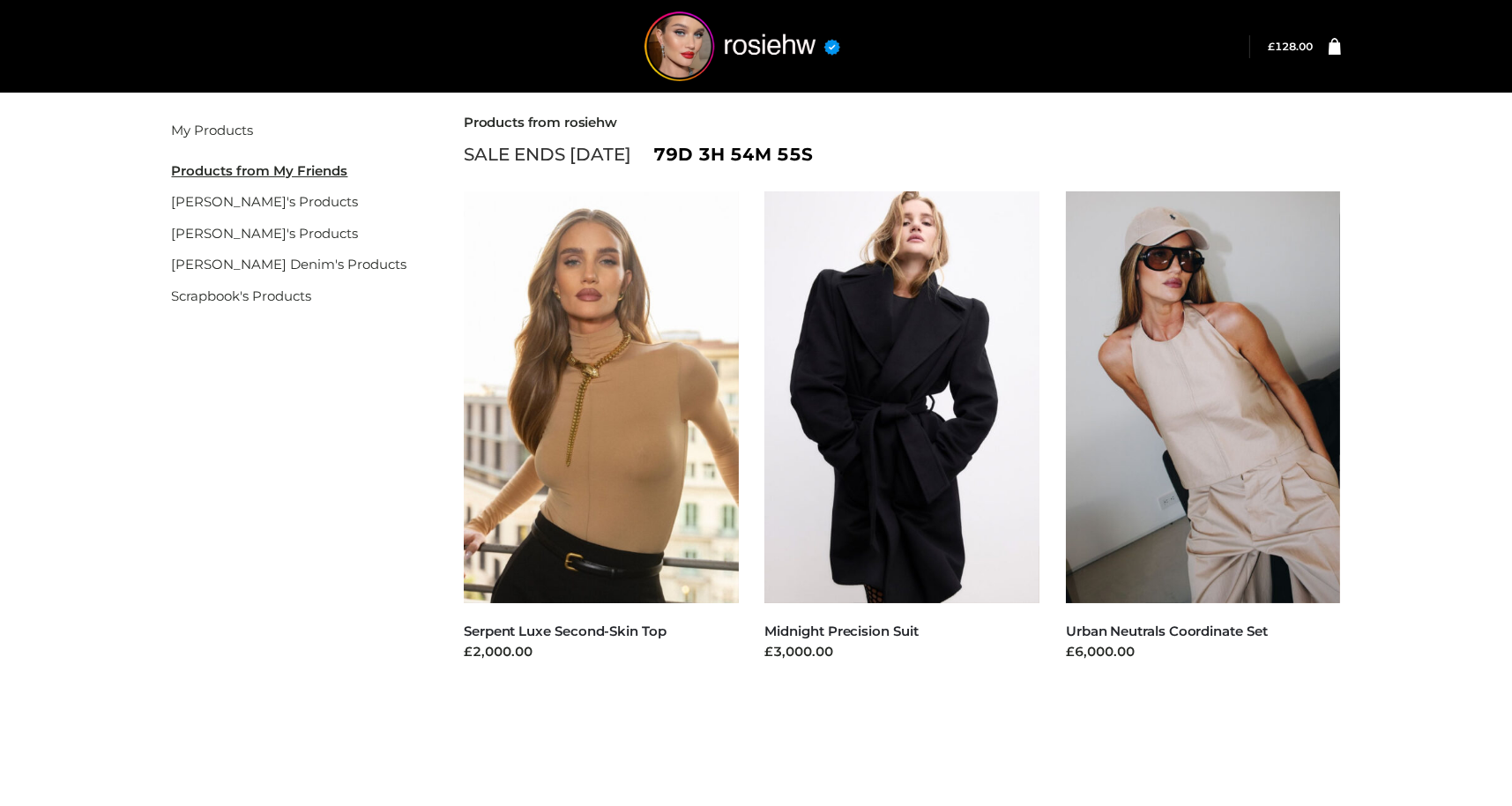
click at [1451, 259] on div "My Products My Friend's Products gemmachan's Products gisele's Products Parker …" at bounding box center [756, 434] width 1512 height 691
click at [244, 198] on link "[PERSON_NAME]'s Products" at bounding box center [266, 201] width 187 height 17
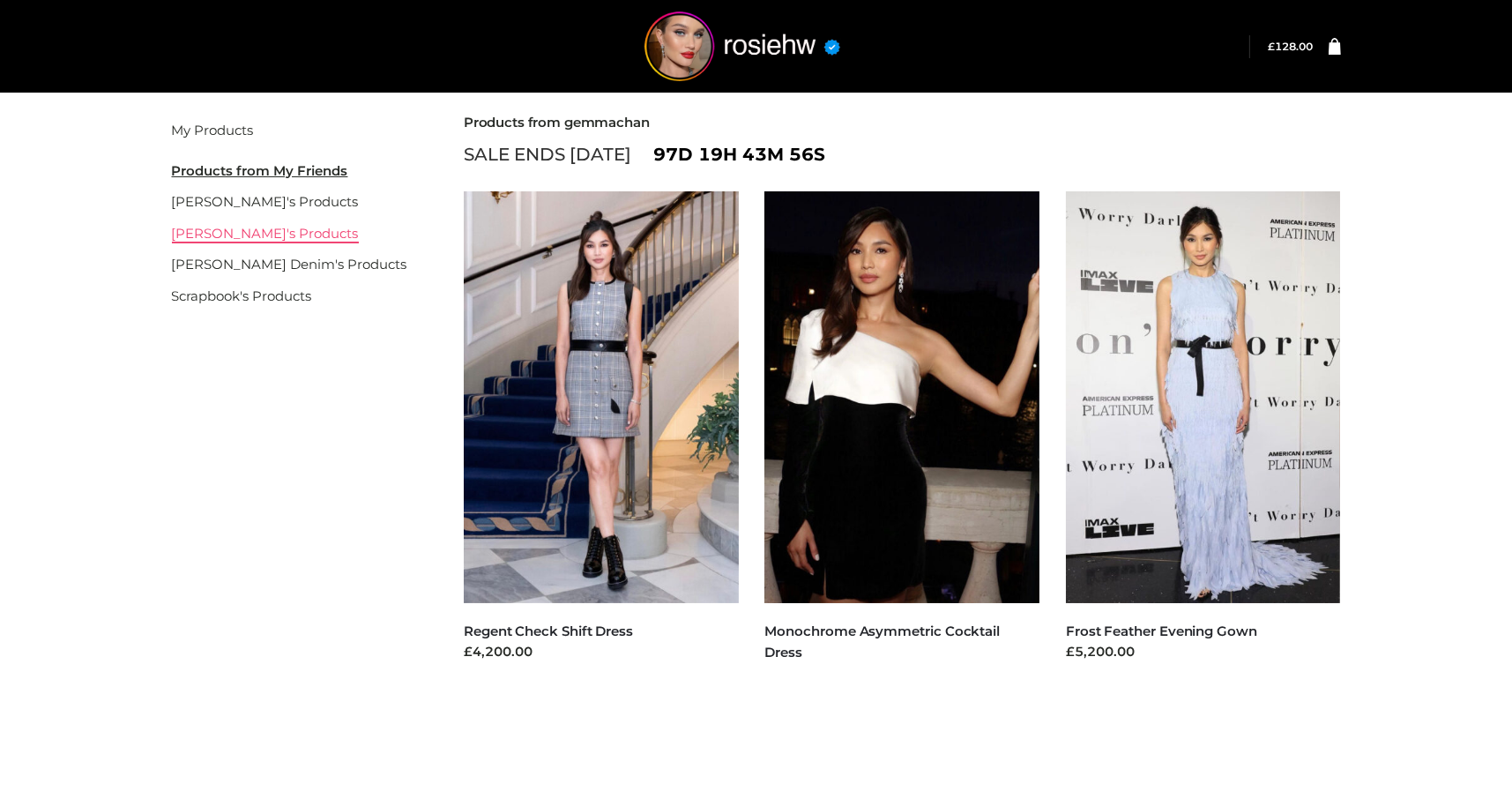
click at [227, 230] on link "[PERSON_NAME]'s Products" at bounding box center [266, 233] width 187 height 17
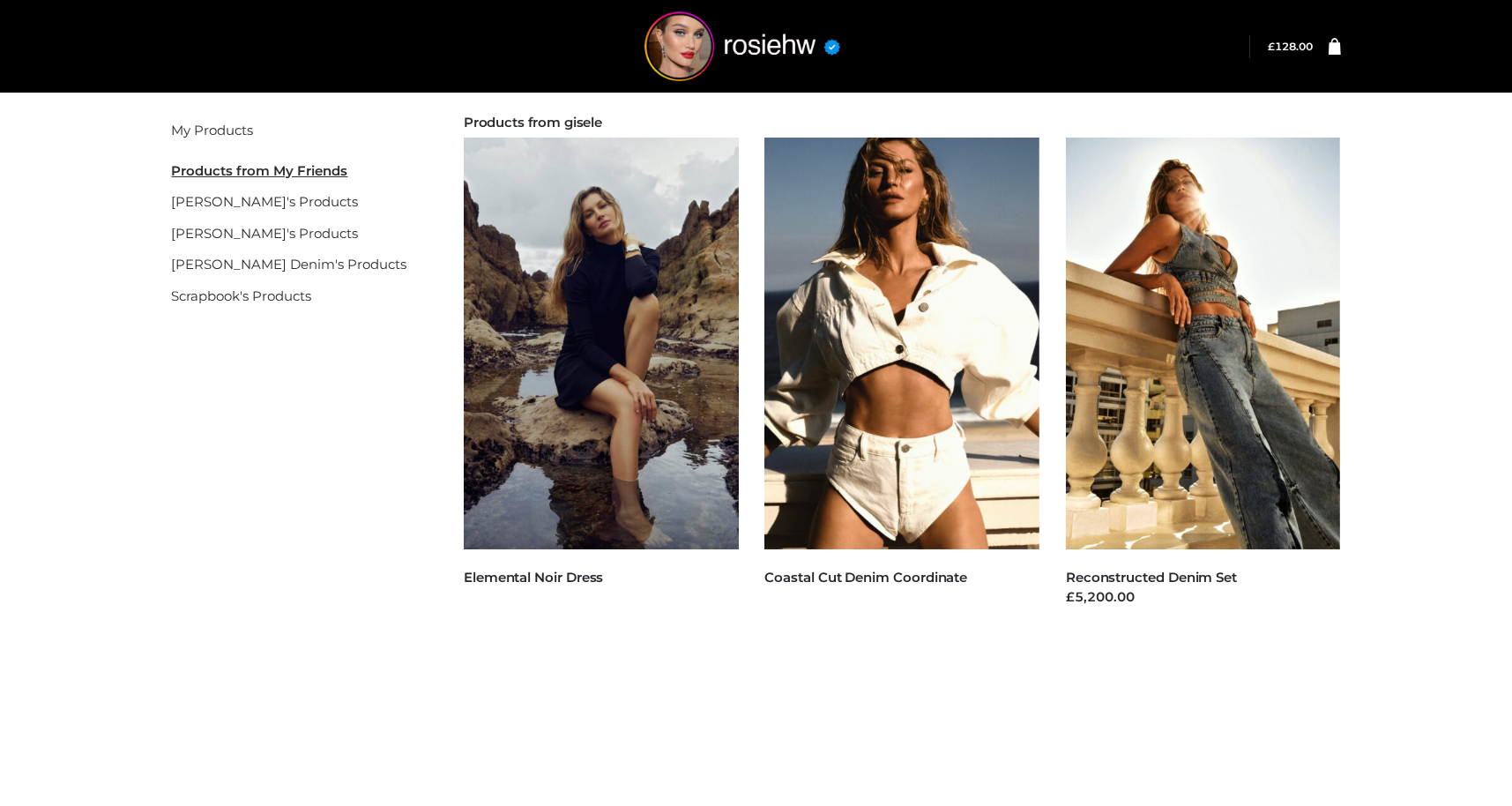
click at [1491, 262] on div "My Products My Friend's Products [PERSON_NAME]'s Products gisele's Products [PE…" at bounding box center [756, 407] width 1512 height 637
